Goal: Transaction & Acquisition: Purchase product/service

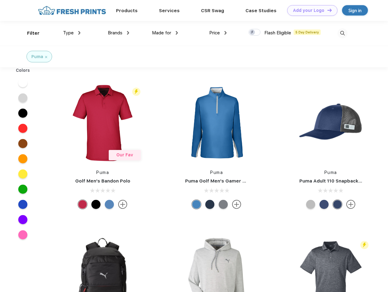
click at [310, 10] on link "Add your Logo Design Tool" at bounding box center [312, 10] width 50 height 11
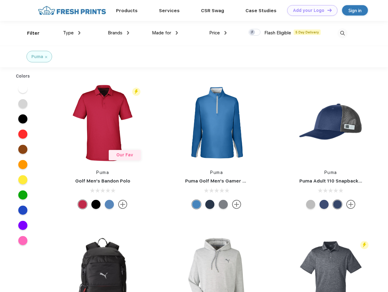
click at [0, 0] on div "Design Tool" at bounding box center [0, 0] width 0 height 0
click at [327, 10] on link "Add your Logo Design Tool" at bounding box center [312, 10] width 50 height 11
click at [29, 33] on div "Filter" at bounding box center [33, 33] width 12 height 7
click at [72, 33] on span "Type" at bounding box center [68, 32] width 11 height 5
click at [119, 33] on span "Brands" at bounding box center [115, 32] width 15 height 5
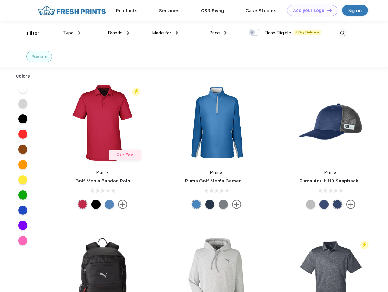
click at [165, 33] on span "Made for" at bounding box center [161, 32] width 19 height 5
click at [218, 33] on span "Price" at bounding box center [214, 32] width 11 height 5
click at [255, 33] on div at bounding box center [255, 32] width 12 height 7
click at [253, 33] on input "checkbox" at bounding box center [251, 31] width 4 height 4
click at [342, 33] on img at bounding box center [343, 33] width 10 height 10
